Goal: Communication & Community: Answer question/provide support

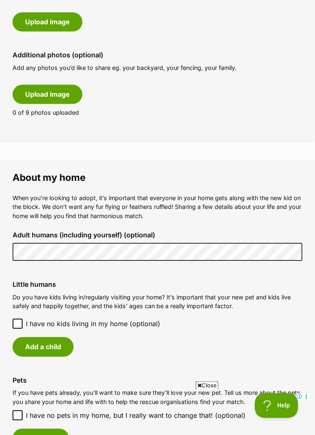
click at [15, 322] on icon at bounding box center [18, 323] width 6 height 6
click at [48, 346] on button "Add a child" at bounding box center [43, 346] width 61 height 19
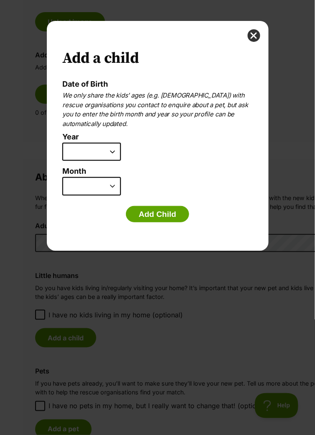
click at [109, 152] on select "2025 2024 2023 2022 2021 2020 2019 2018 2017 2016 2015 2014 2013 2012 2011 2010…" at bounding box center [91, 152] width 59 height 18
select select "2011"
click at [99, 185] on select "January February March April May June July August September October November De…" at bounding box center [91, 186] width 59 height 18
select select "9"
click at [171, 216] on button "Add Child" at bounding box center [158, 214] width 64 height 17
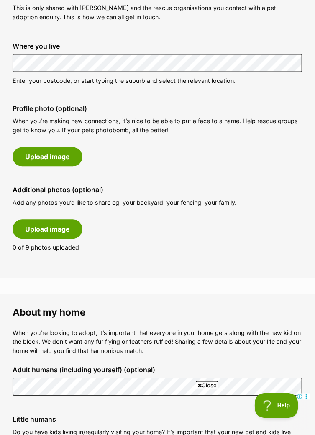
scroll to position [320, 0]
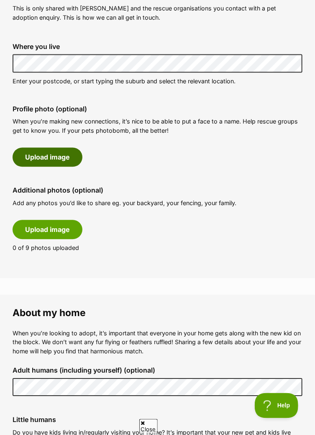
click at [61, 158] on button "Upload image" at bounding box center [48, 157] width 70 height 19
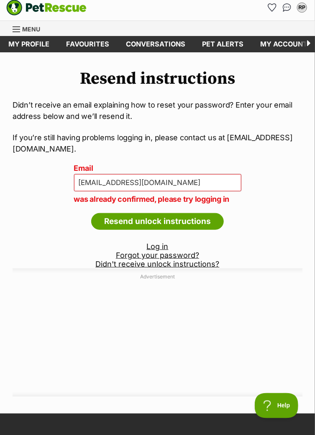
scroll to position [29, 0]
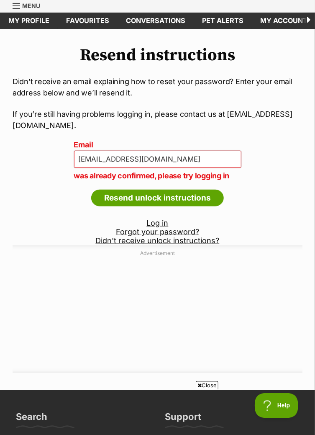
click at [271, 217] on div "Resend instructions Didn’t receive an email explaining how to reset your passwo…" at bounding box center [157, 210] width 315 height 328
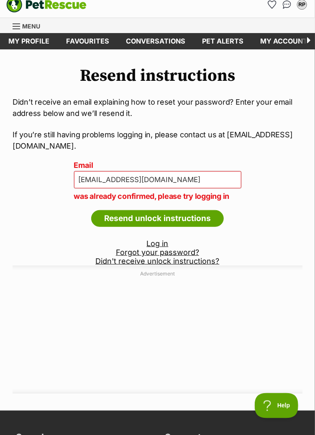
scroll to position [0, 0]
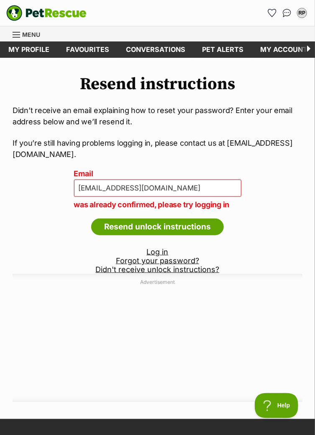
click at [14, 34] on span "Menu" at bounding box center [17, 34] width 8 height 1
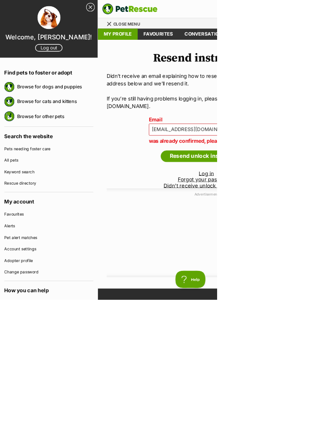
click at [167, 51] on link "My profile" at bounding box center [171, 49] width 58 height 16
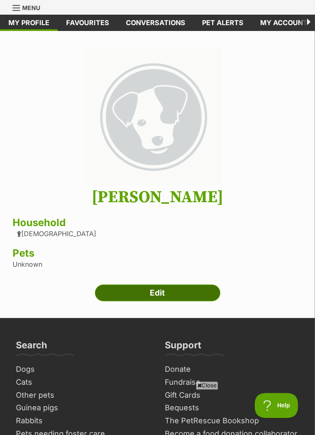
click at [173, 292] on link "Edit" at bounding box center [158, 292] width 126 height 17
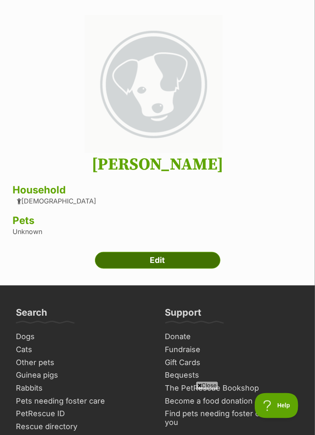
scroll to position [66, 0]
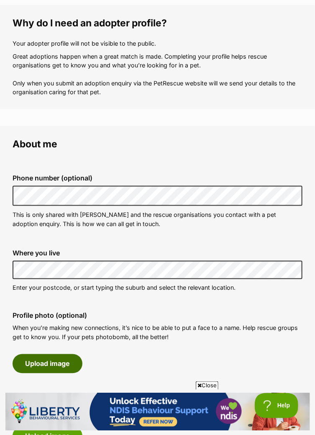
click at [59, 365] on button "Upload image" at bounding box center [48, 363] width 70 height 19
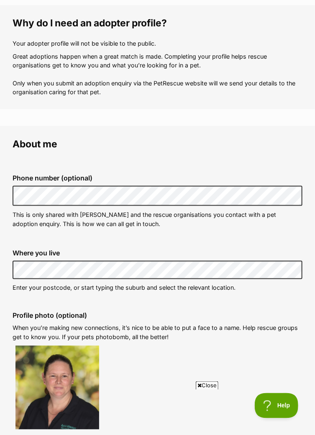
scroll to position [153, 0]
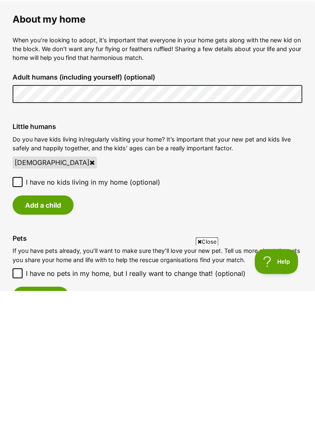
scroll to position [596, 0]
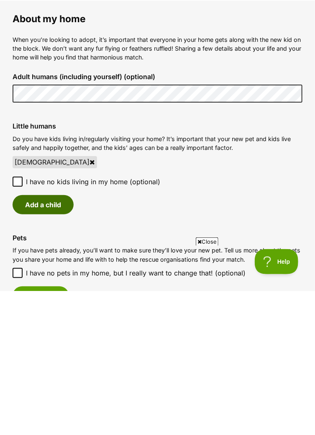
click at [47, 347] on button "Add a child" at bounding box center [43, 348] width 61 height 19
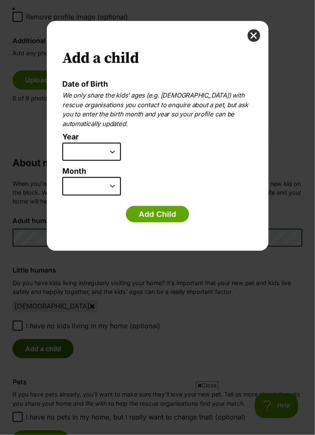
scroll to position [0, 0]
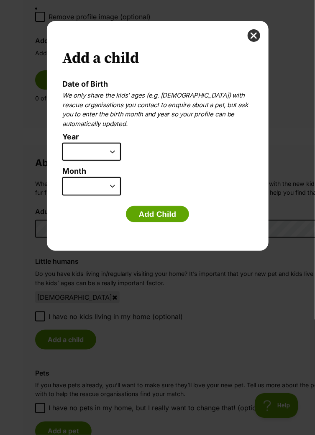
click at [106, 154] on select "2025 2024 2023 2022 2021 2020 2019 2018 2017 2016 2015 2014 2013 2012 2011 2010…" at bounding box center [91, 152] width 59 height 18
select select "2011"
click at [108, 188] on select "January February March April May June July August September October November De…" at bounding box center [91, 186] width 59 height 18
select select "9"
click at [168, 214] on button "Add Child" at bounding box center [158, 214] width 64 height 17
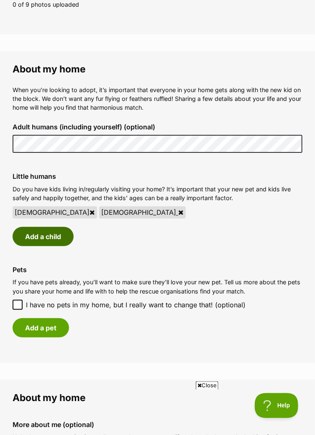
scroll to position [697, 0]
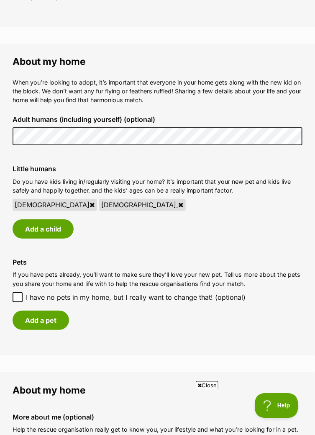
click at [178, 205] on icon at bounding box center [180, 204] width 5 height 7
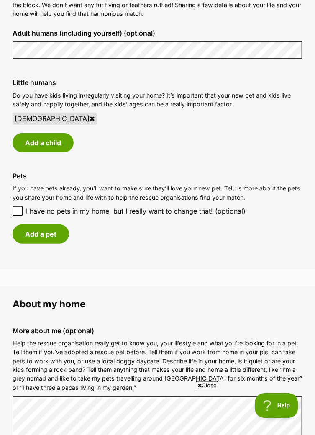
scroll to position [784, 0]
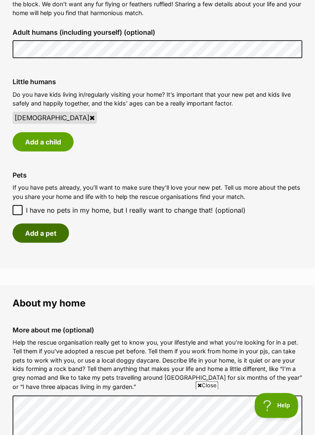
click at [47, 236] on button "Add a pet" at bounding box center [41, 232] width 56 height 19
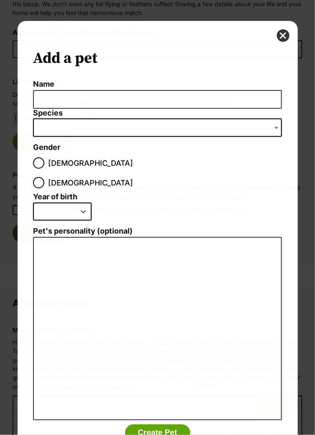
scroll to position [0, 0]
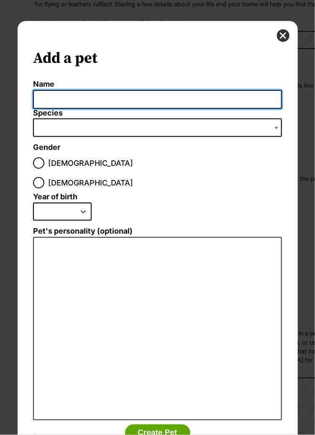
click at [67, 97] on input "Name" at bounding box center [157, 99] width 249 height 19
type input "Burger"
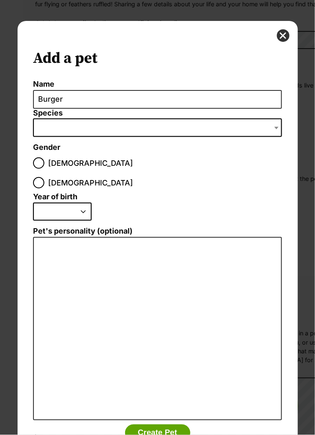
click at [59, 127] on span "Dialog Window - Close (Press escape to close)" at bounding box center [157, 127] width 249 height 18
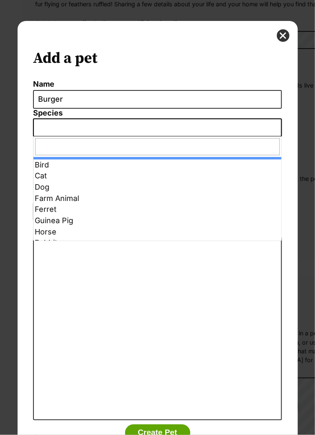
select select "10"
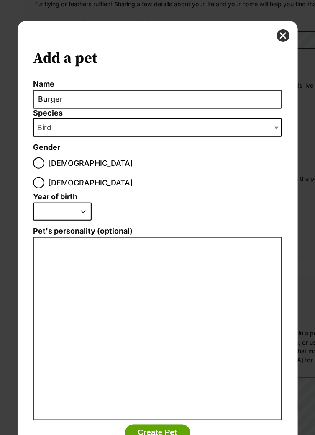
click at [41, 180] on div "Dialog Window - Close (Press escape to close)" at bounding box center [38, 182] width 5 height 5
click at [44, 177] on input "[DEMOGRAPHIC_DATA]" at bounding box center [38, 182] width 11 height 11
radio input "true"
click at [77, 202] on select "2025 2024 2023 2022 2021 2020 2019 2018 2017 2016 2015 2014 2013 2012 2011 2010…" at bounding box center [62, 211] width 59 height 18
click at [79, 202] on select "2025 2024 2023 2022 2021 2020 2019 2018 2017 2016 2015 2014 2013 2012 2011 2010…" at bounding box center [62, 211] width 59 height 18
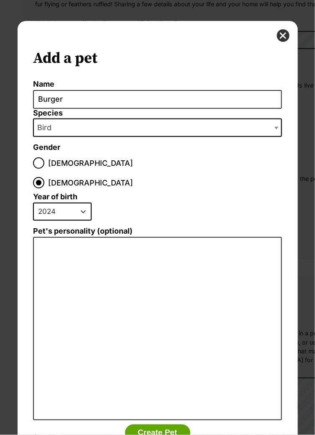
select select "2022"
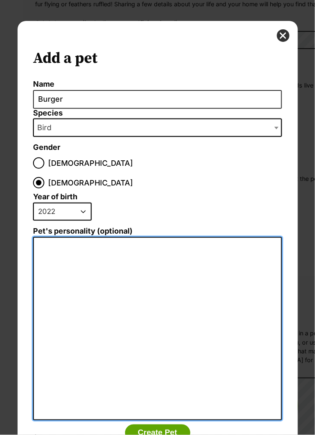
click at [105, 237] on textarea "Pet's personality (optional)" at bounding box center [157, 328] width 249 height 183
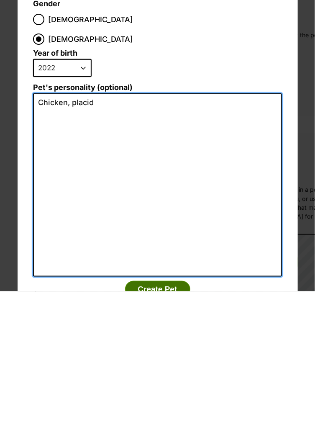
type textarea "Chicken, placid"
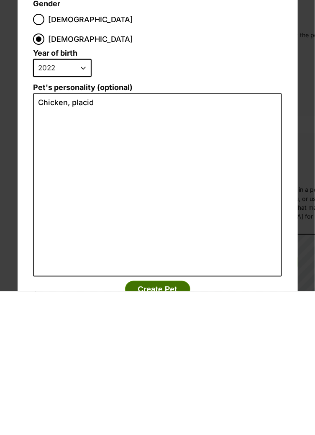
click at [172, 424] on button "Create Pet" at bounding box center [157, 432] width 65 height 17
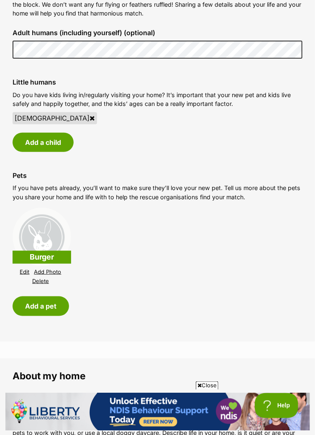
click at [47, 272] on link "Add Photo" at bounding box center [47, 272] width 27 height 6
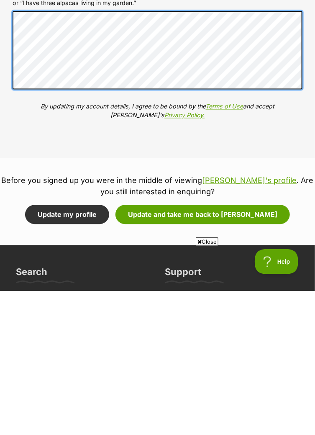
scroll to position [924, 0]
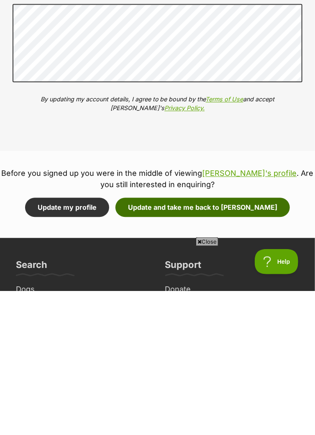
click at [196, 353] on button "Update and take me back to Meeka" at bounding box center [202, 351] width 174 height 19
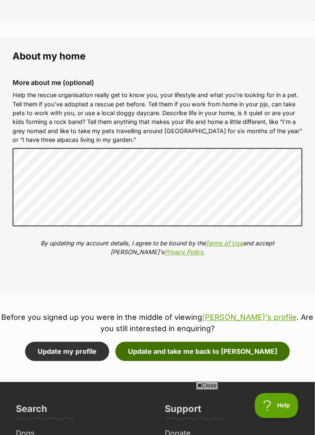
scroll to position [963, 0]
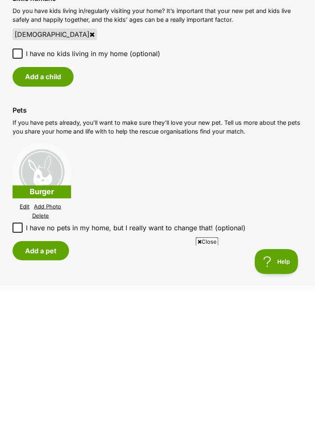
scroll to position [611, 0]
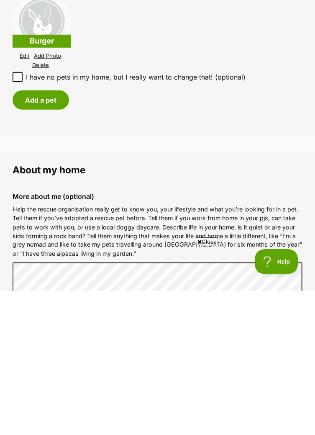
click at [208, 430] on div "Close" at bounding box center [157, 412] width 305 height 46
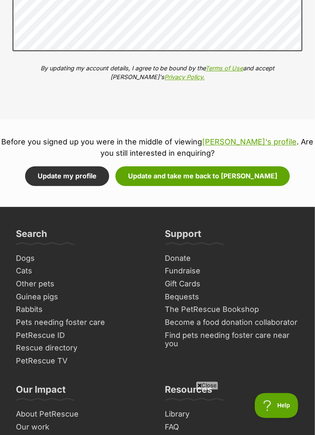
scroll to position [1189, 0]
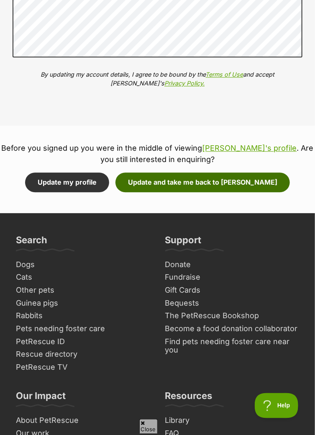
click at [200, 183] on button "Update and take me back to [PERSON_NAME]" at bounding box center [202, 181] width 174 height 19
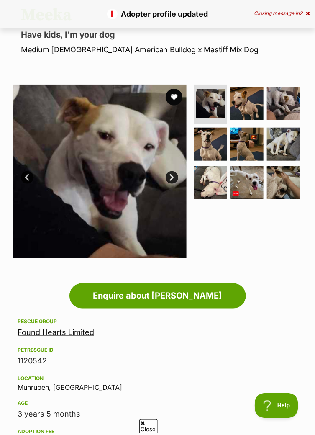
scroll to position [90, 0]
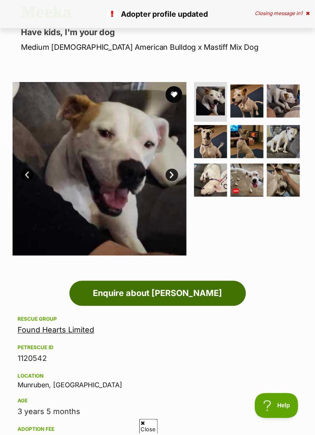
click at [169, 295] on link "Enquire about [PERSON_NAME]" at bounding box center [157, 293] width 177 height 25
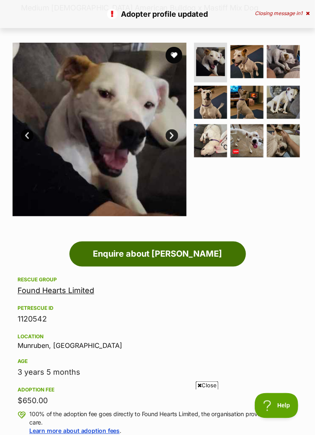
scroll to position [0, 0]
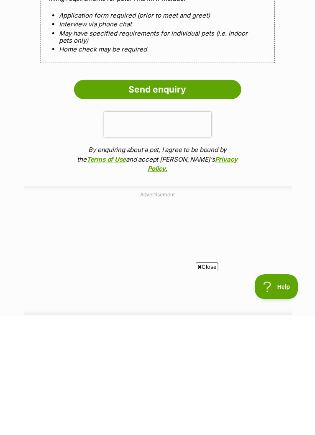
scroll to position [713, 0]
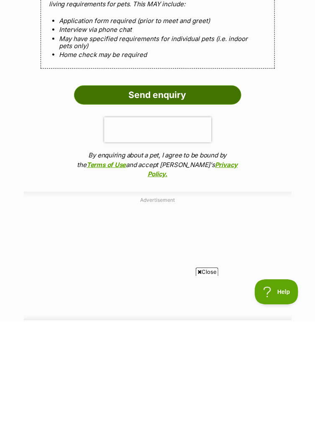
click at [153, 206] on input "Send enquiry" at bounding box center [157, 208] width 167 height 19
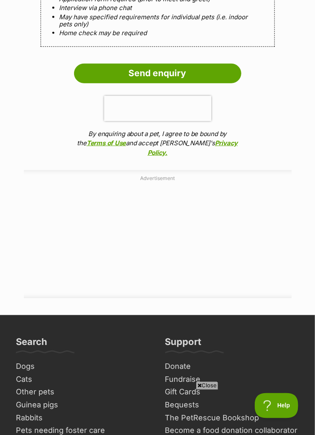
scroll to position [893, 0]
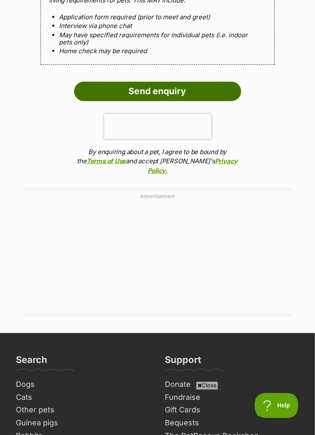
click at [162, 93] on input "Send enquiry" at bounding box center [157, 91] width 167 height 19
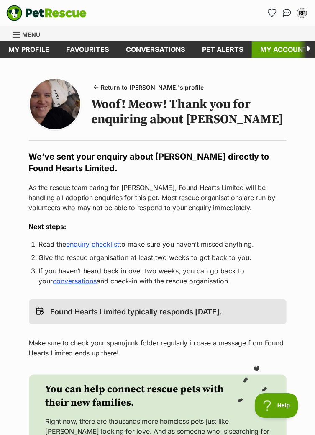
click at [273, 50] on link "My account" at bounding box center [284, 49] width 64 height 16
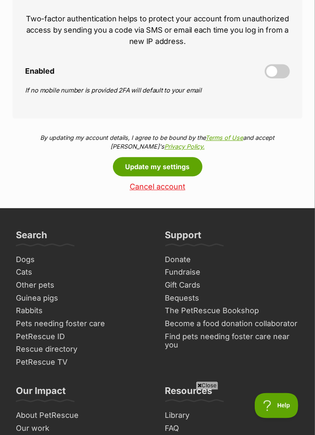
scroll to position [407, 0]
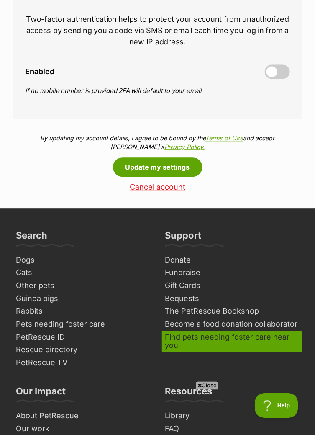
click at [175, 342] on link "Find pets needing foster care near you" at bounding box center [232, 340] width 141 height 21
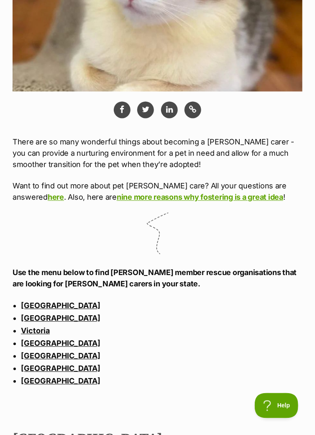
scroll to position [308, 0]
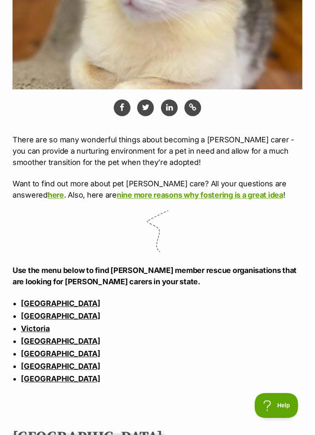
click at [59, 318] on link "[GEOGRAPHIC_DATA]" at bounding box center [60, 316] width 79 height 9
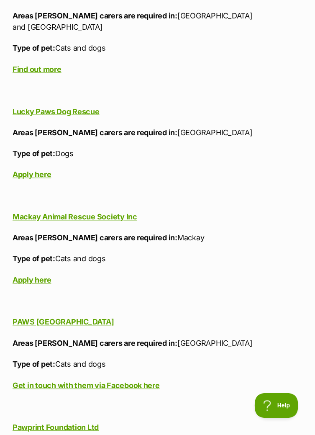
scroll to position [4813, 0]
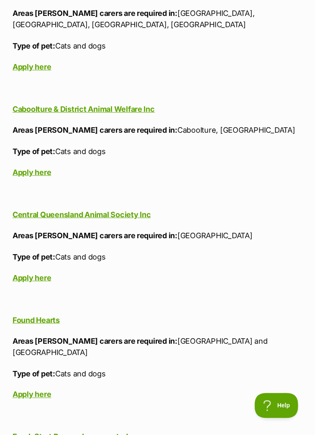
scroll to position [3830, 0]
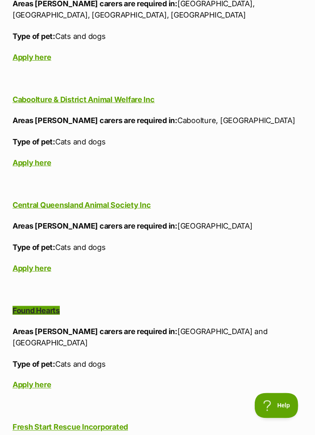
click at [32, 306] on strong "Found Hearts" at bounding box center [36, 310] width 47 height 9
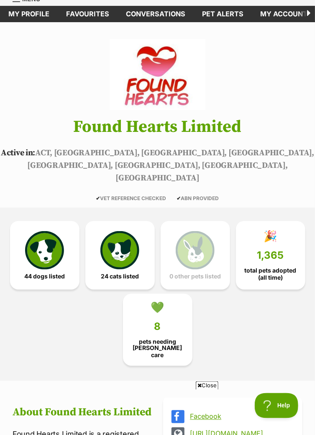
click at [160, 310] on link "💚 8 pets needing [PERSON_NAME] care" at bounding box center [157, 330] width 69 height 72
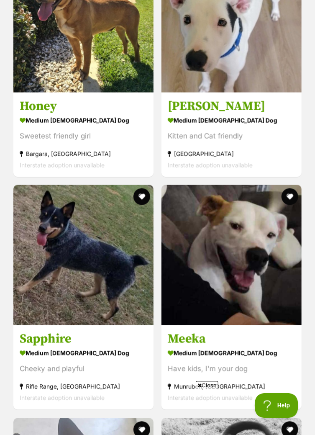
scroll to position [1687, 0]
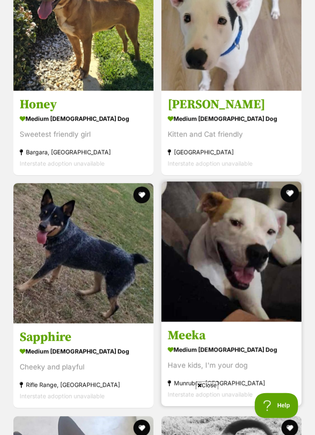
click at [291, 184] on button "favourite" at bounding box center [290, 193] width 18 height 18
click at [217, 344] on div "medium [DEMOGRAPHIC_DATA] Dog" at bounding box center [232, 350] width 128 height 12
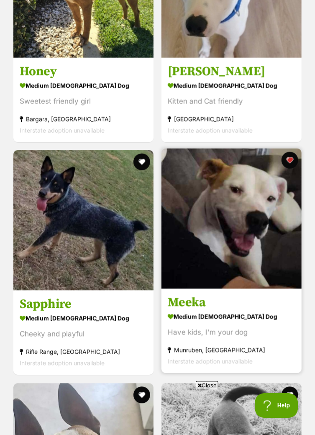
scroll to position [1726, 0]
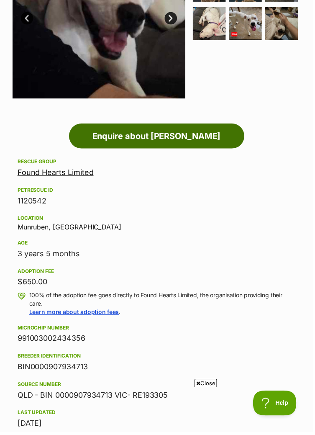
click at [165, 138] on link "Enquire about Meeka" at bounding box center [157, 136] width 177 height 25
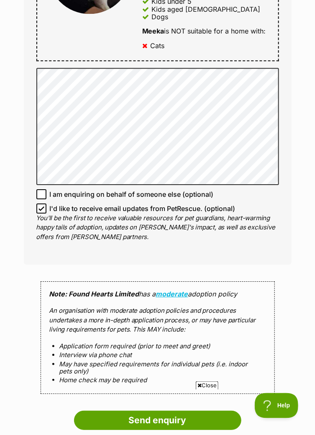
scroll to position [641, 0]
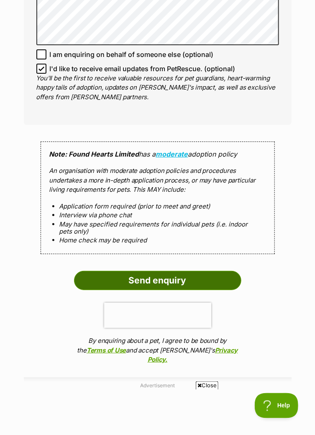
click at [166, 281] on input "Send enquiry" at bounding box center [157, 280] width 167 height 19
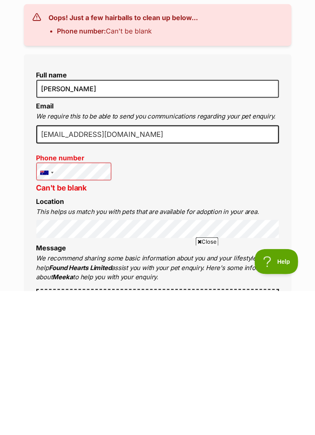
scroll to position [56, 0]
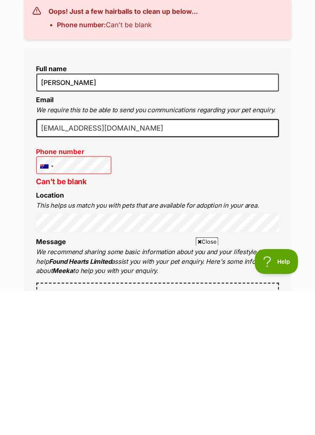
click at [278, 385] on li "Message We recommend sharing some basic information about you and your lifestyl…" at bounding box center [157, 401] width 243 height 38
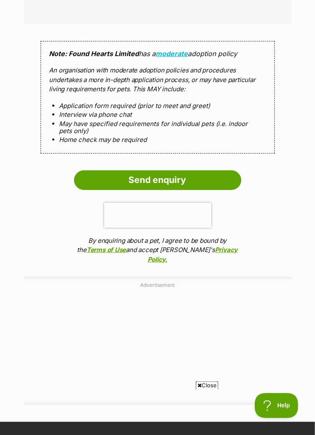
scroll to position [735, 0]
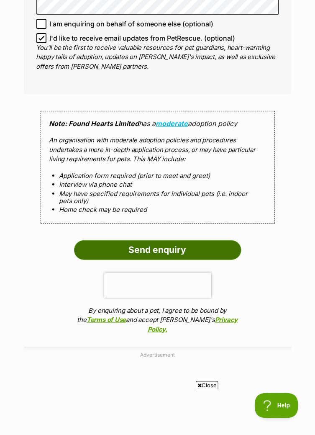
click at [175, 254] on input "Send enquiry" at bounding box center [157, 249] width 167 height 19
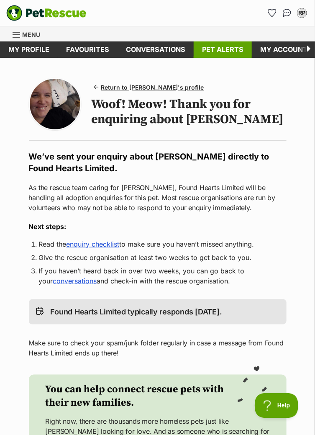
click at [218, 49] on link "Pet alerts" at bounding box center [223, 49] width 58 height 16
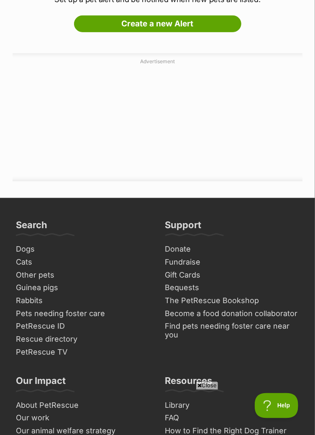
scroll to position [140, 0]
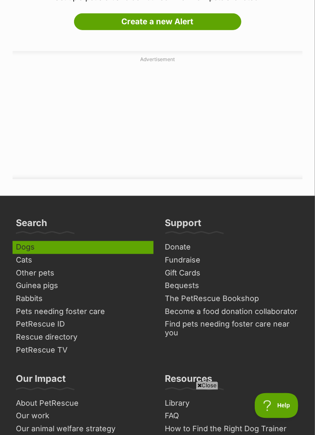
click at [31, 248] on link "Dogs" at bounding box center [83, 247] width 141 height 13
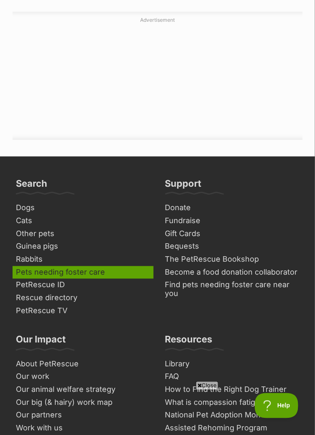
click at [82, 270] on link "Pets needing foster care" at bounding box center [83, 272] width 141 height 13
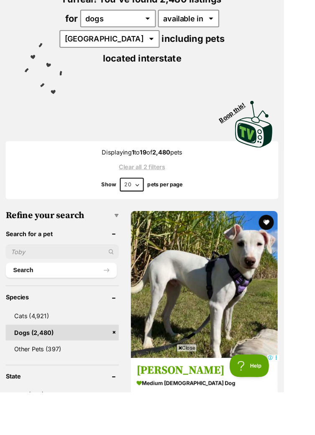
scroll to position [118, 0]
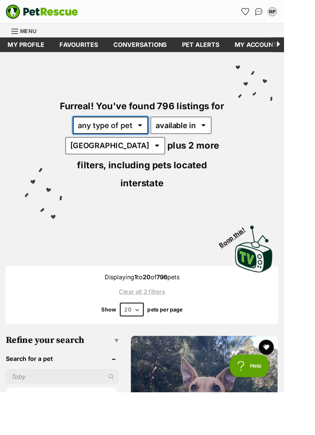
click at [141, 138] on select "any type of pet cats dogs other pets" at bounding box center [123, 138] width 84 height 19
select select "Other Pets"
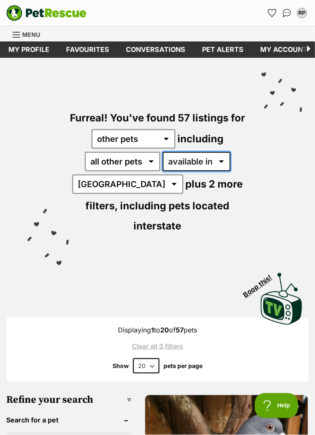
click at [205, 161] on select "available in located in" at bounding box center [197, 161] width 68 height 19
select select "disabled"
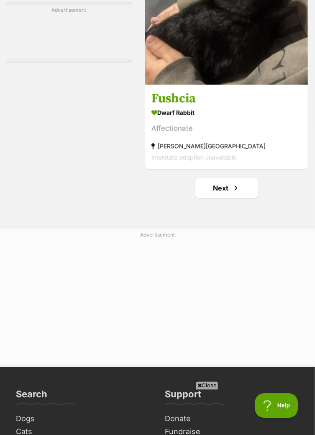
scroll to position [5753, 0]
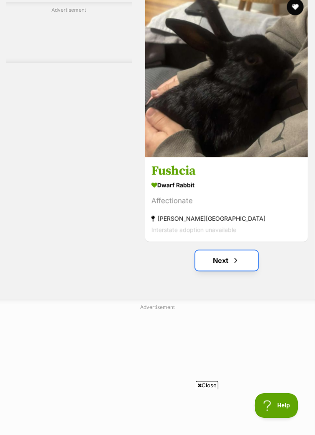
click at [225, 250] on link "Next" at bounding box center [226, 260] width 63 height 20
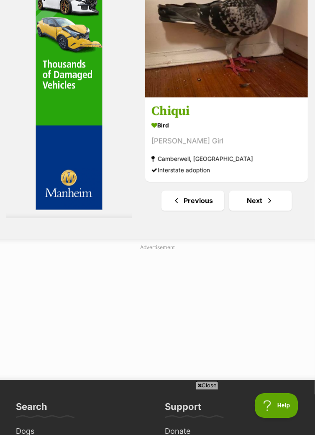
scroll to position [5666, 0]
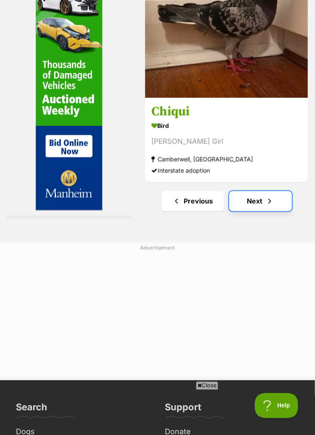
click at [254, 191] on link "Next" at bounding box center [260, 201] width 63 height 20
